Goal: Task Accomplishment & Management: Manage account settings

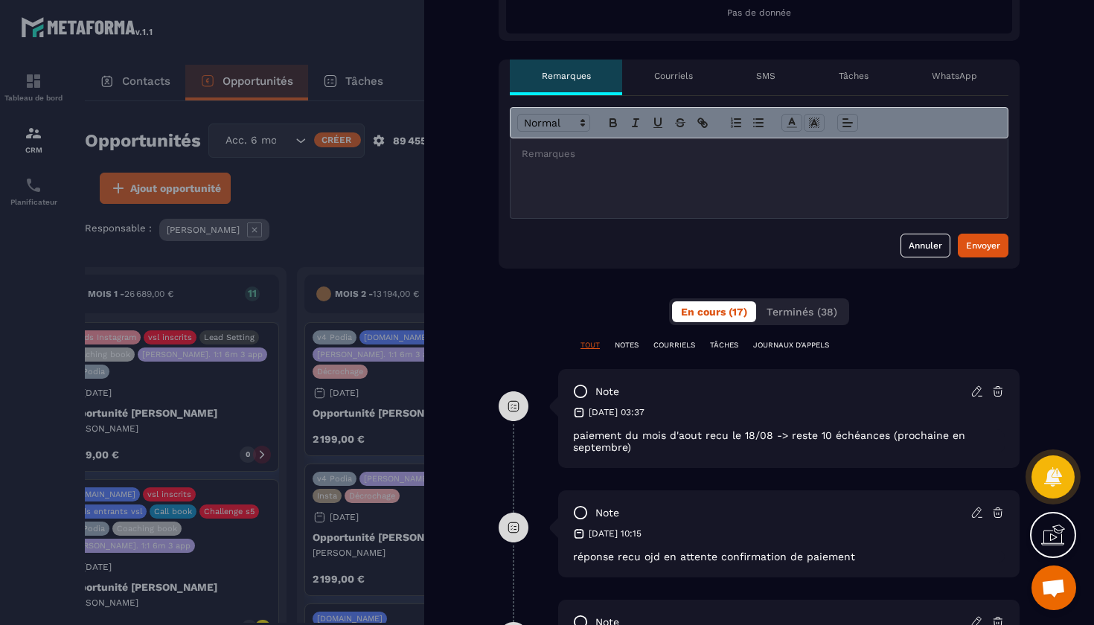
scroll to position [465, 0]
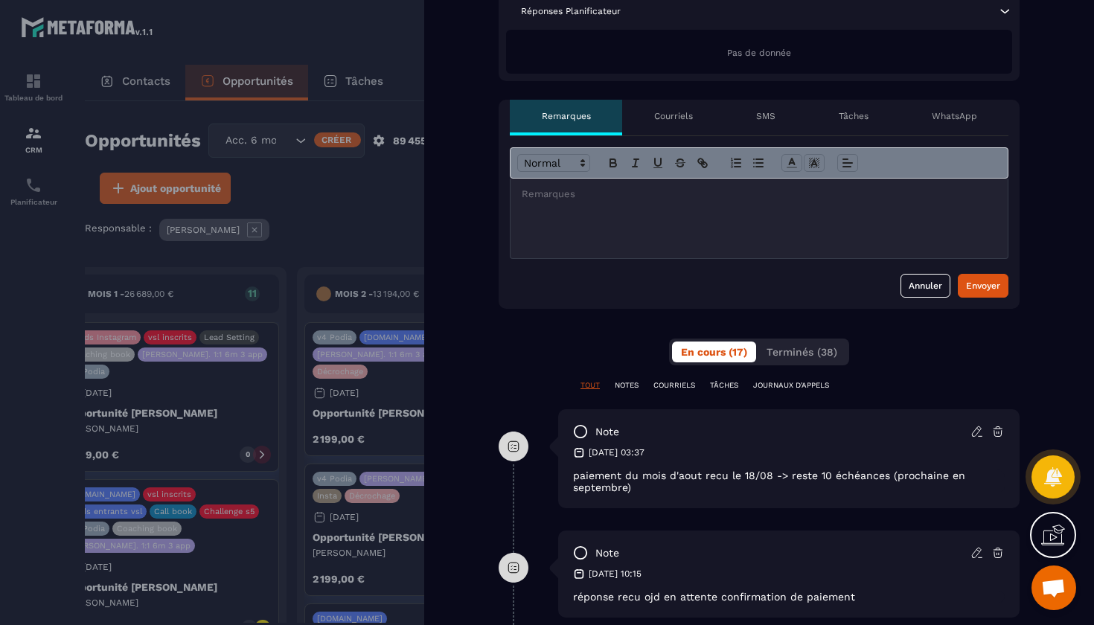
click at [853, 111] on p "Tâches" at bounding box center [854, 116] width 30 height 12
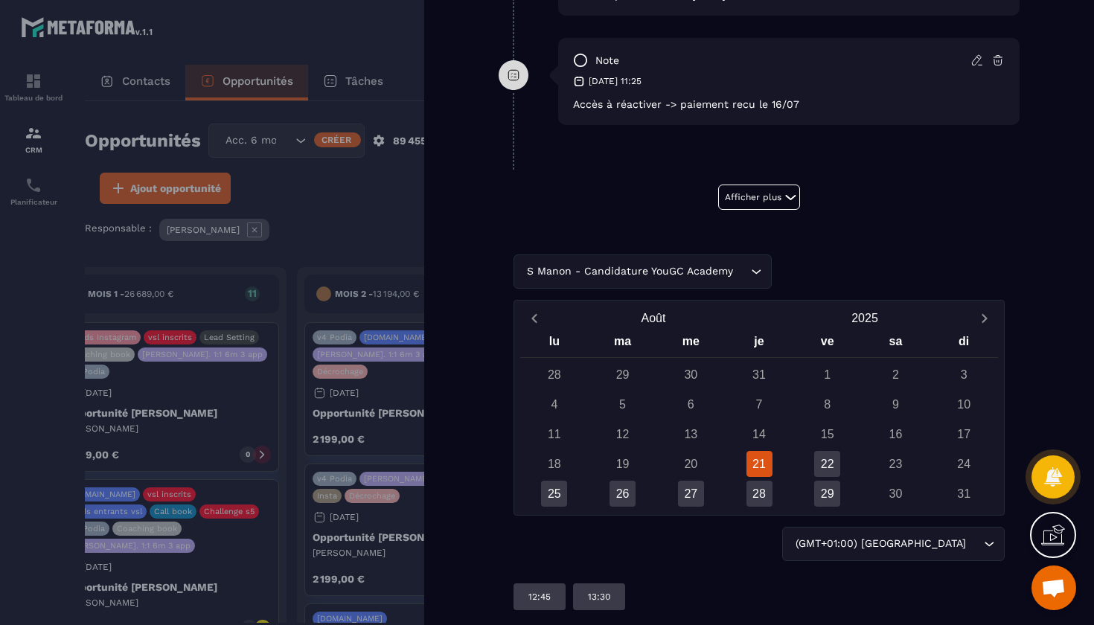
scroll to position [1654, 0]
click at [715, 275] on div "S Manon - Candidature YouGC Academy Loading..." at bounding box center [759, 272] width 491 height 34
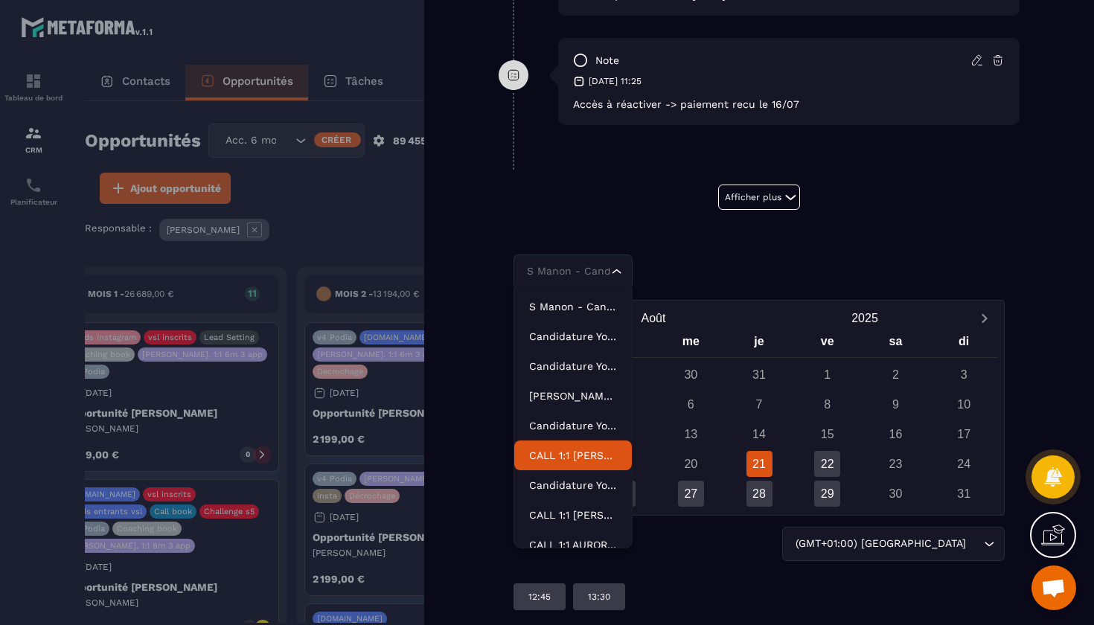
click at [588, 456] on p "CALL 1:1 [PERSON_NAME] ACADEMY" at bounding box center [573, 455] width 88 height 15
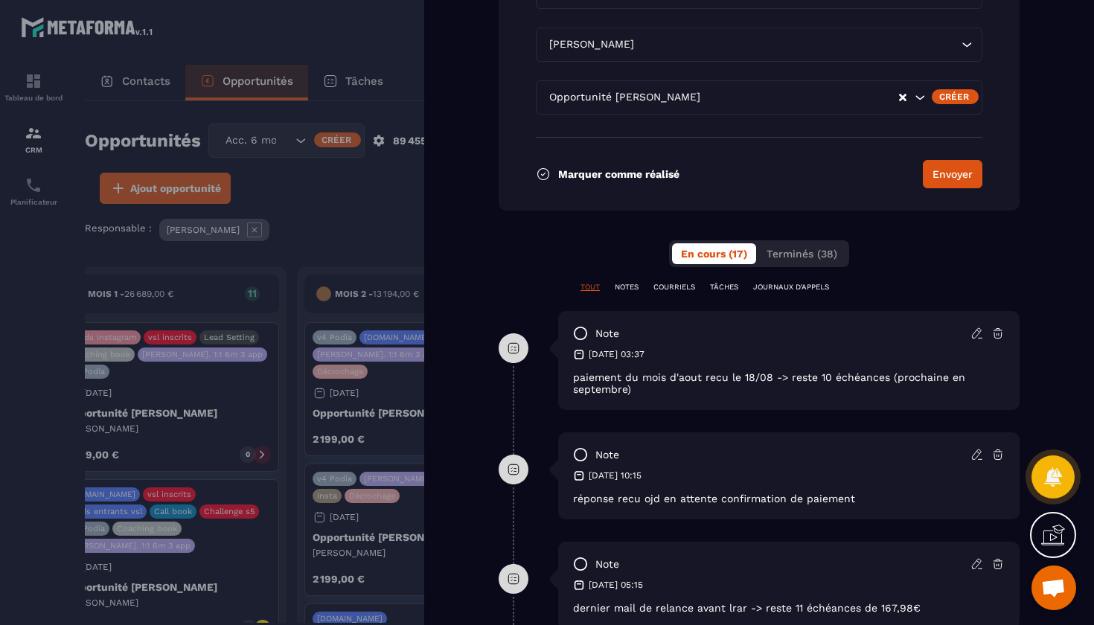
scroll to position [918, 0]
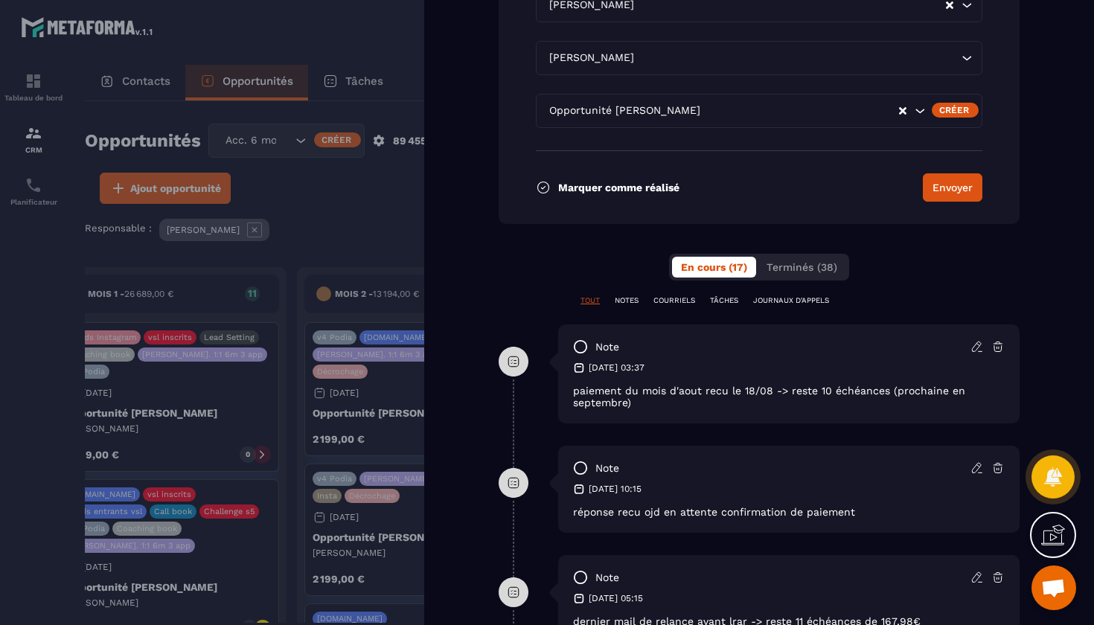
click at [731, 303] on p "TÂCHES" at bounding box center [724, 301] width 28 height 10
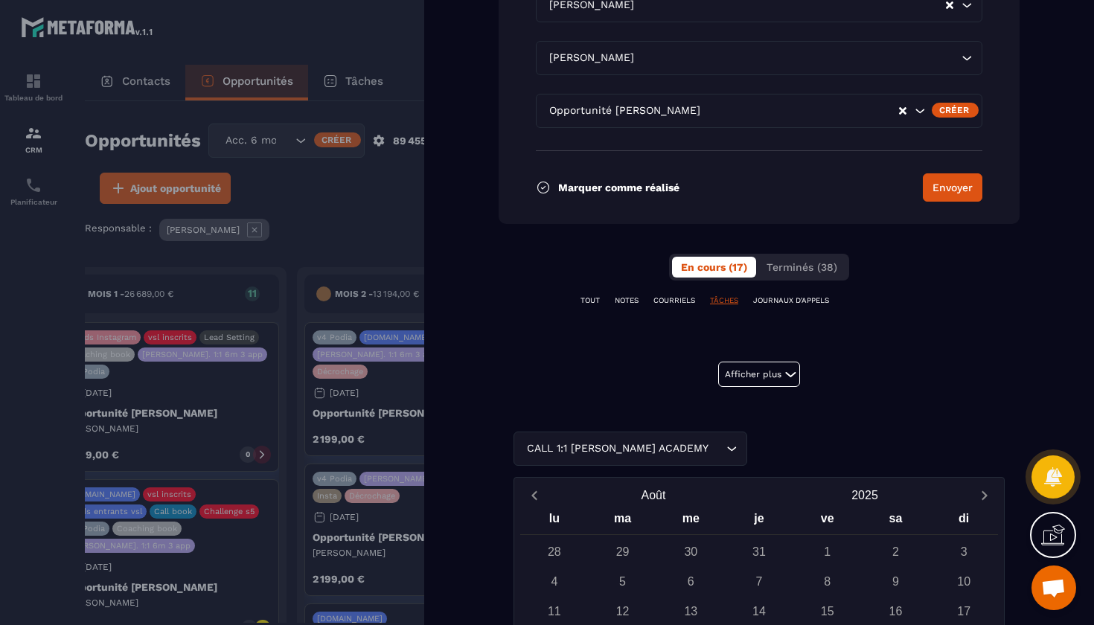
click at [590, 302] on p "TOUT" at bounding box center [590, 301] width 19 height 10
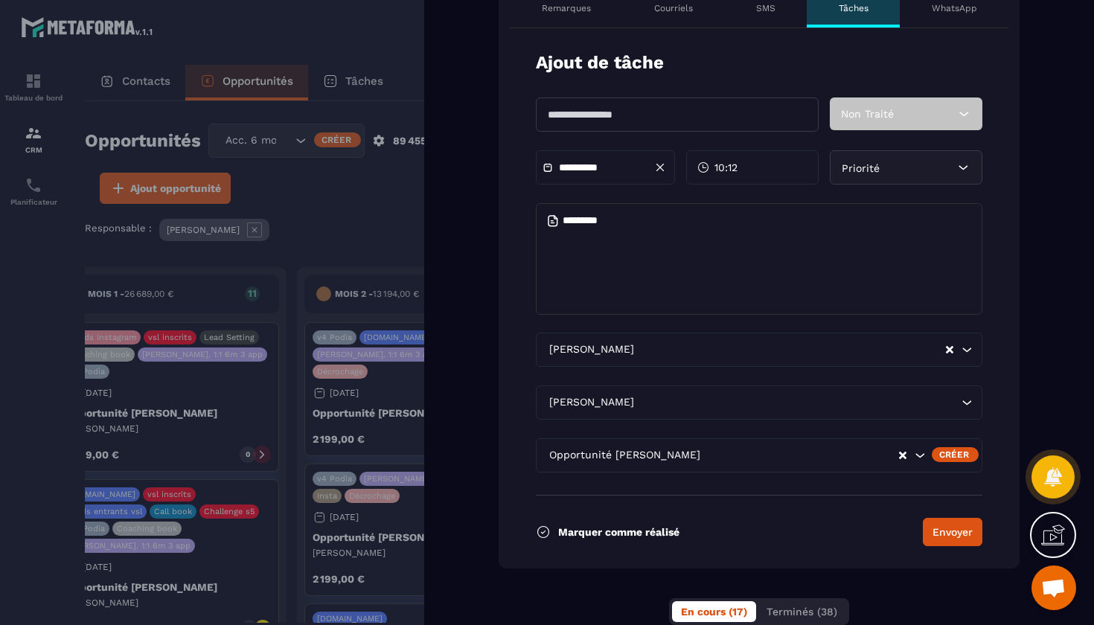
scroll to position [569, 0]
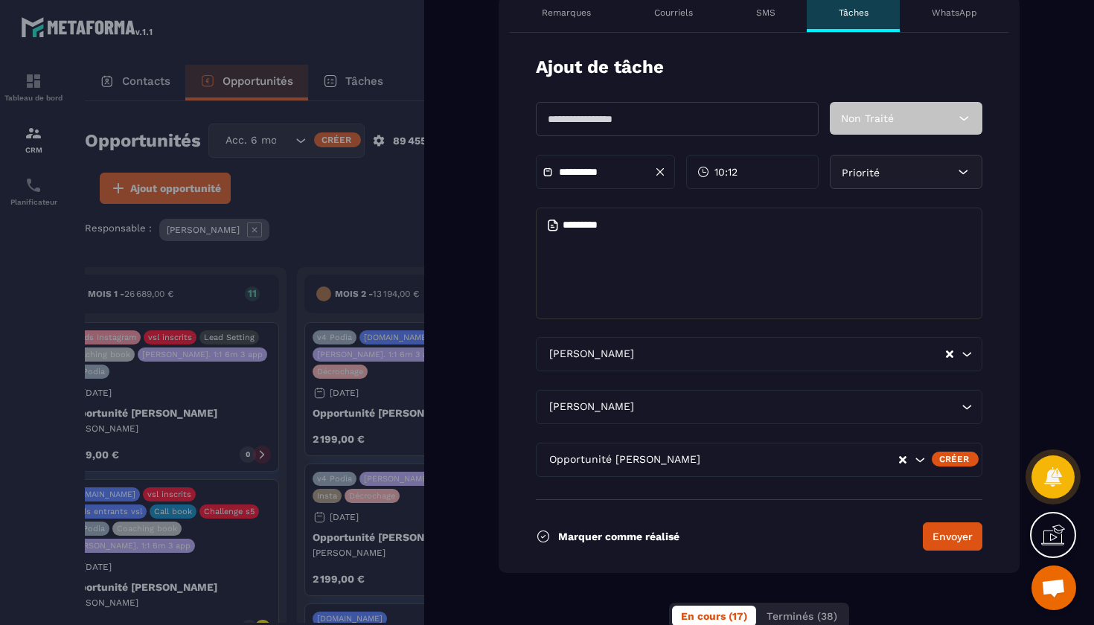
click at [748, 173] on div "10:12" at bounding box center [752, 172] width 132 height 34
click at [749, 174] on div "10:12" at bounding box center [752, 172] width 132 height 34
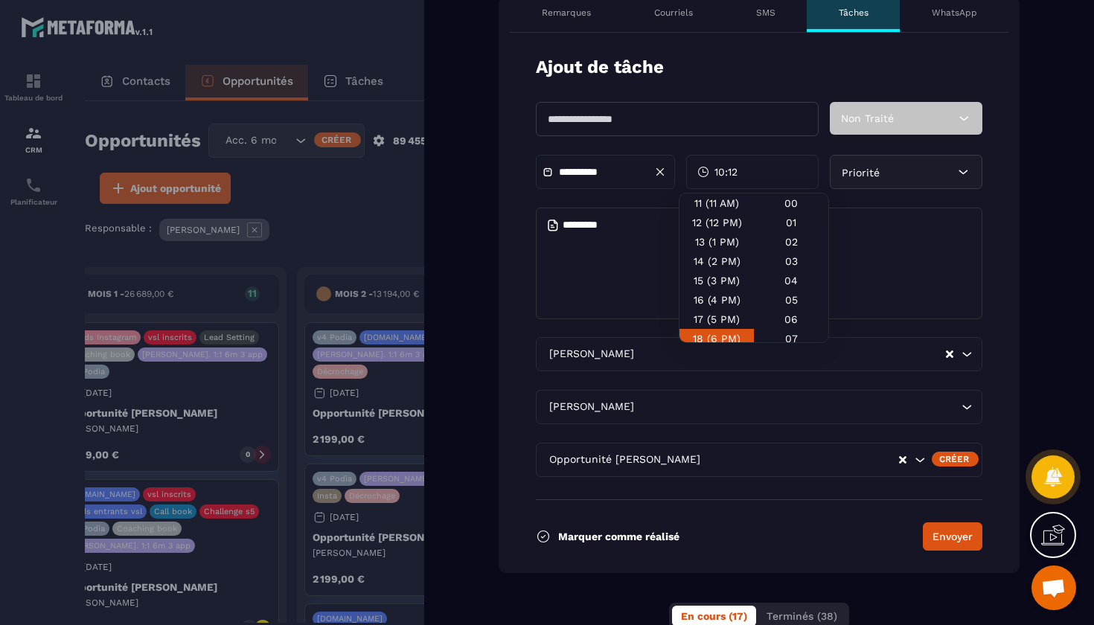
scroll to position [211, 0]
click at [706, 234] on div "12 (12 PM)" at bounding box center [717, 243] width 74 height 19
click at [780, 213] on div "00" at bounding box center [791, 222] width 74 height 19
click at [633, 254] on textarea at bounding box center [759, 264] width 447 height 112
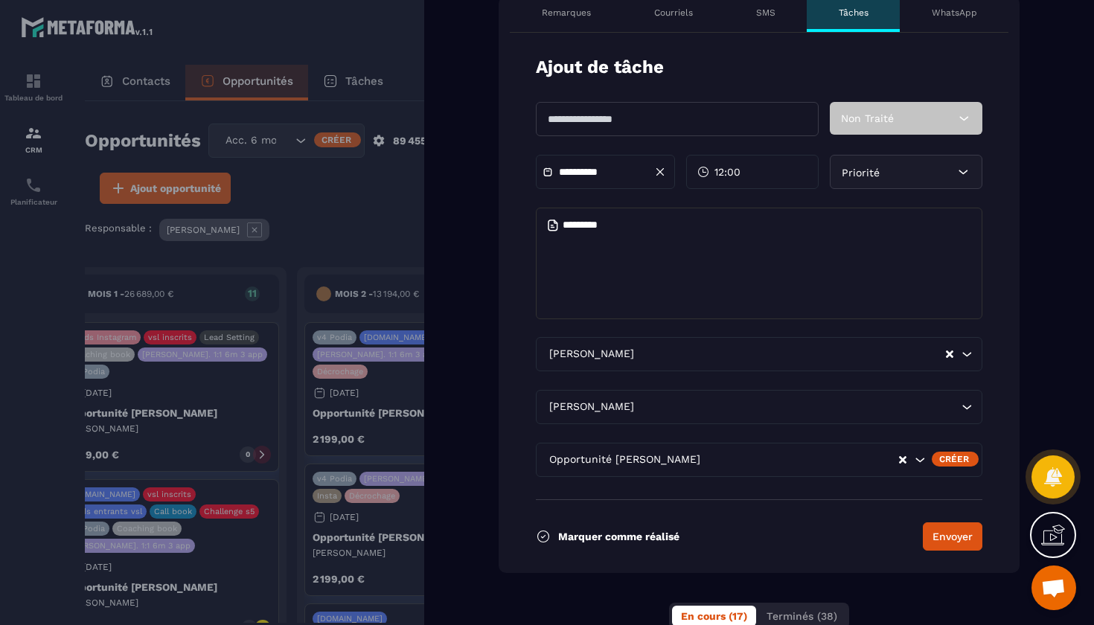
click at [651, 125] on input "text" at bounding box center [677, 119] width 283 height 34
type input "**********"
click at [686, 254] on textarea at bounding box center [759, 264] width 447 height 112
click at [953, 533] on button "Envoyer" at bounding box center [953, 537] width 60 height 28
